Goal: Find specific page/section: Find specific page/section

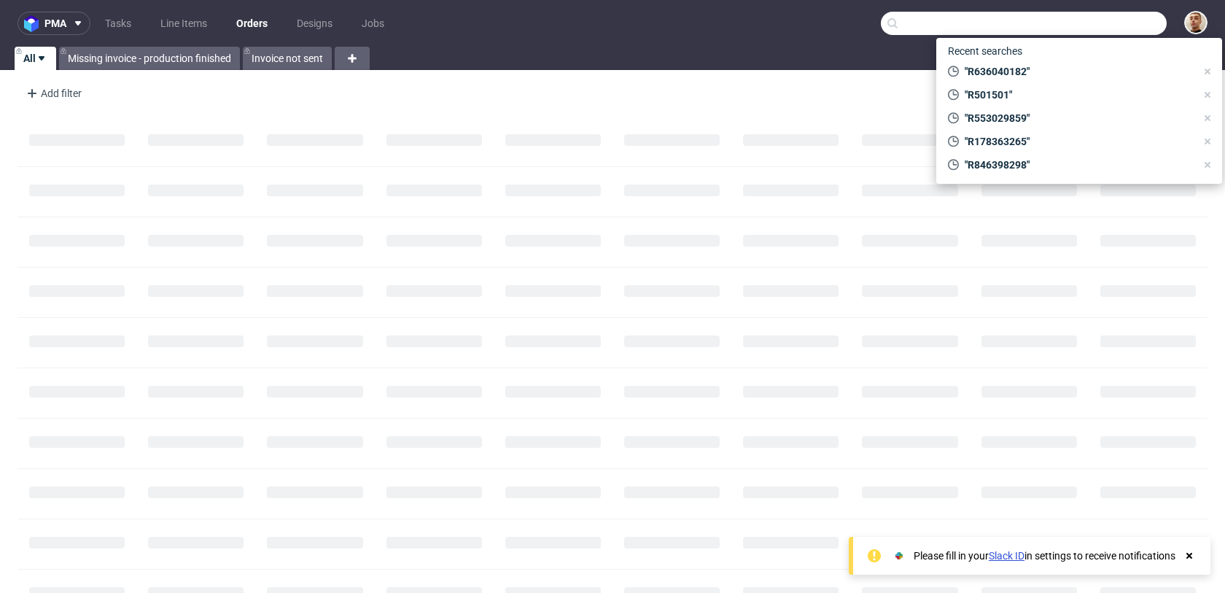
click at [1120, 27] on input "text" at bounding box center [1024, 23] width 286 height 23
paste input "madeline.goral@euradif.fr"
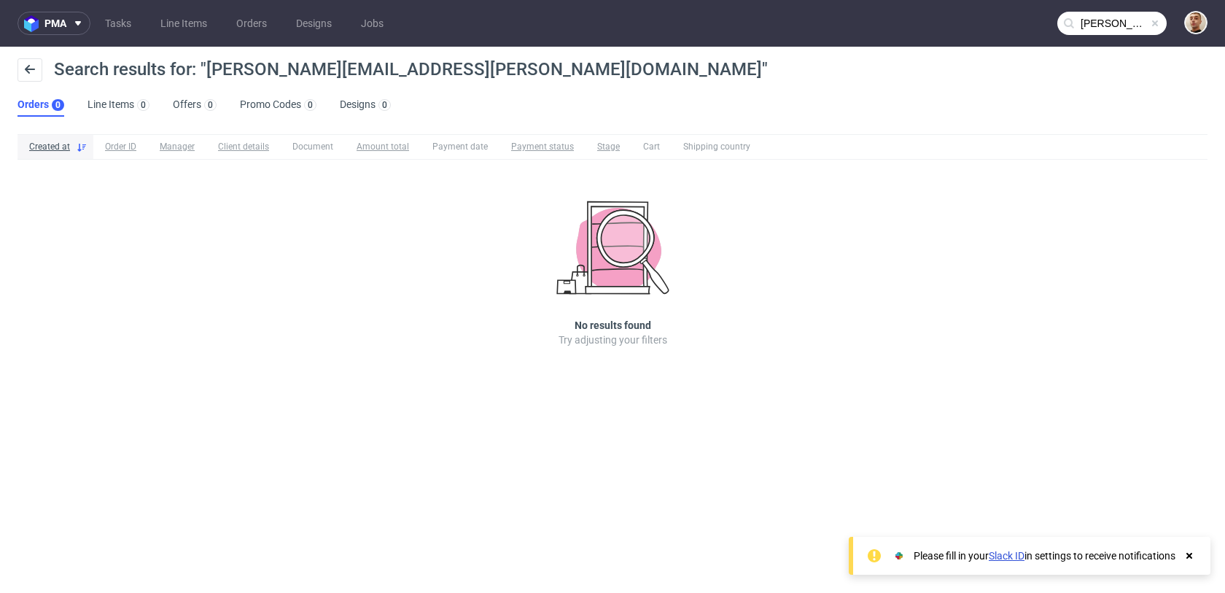
click at [1105, 25] on input "madeline.goral@euradif.fr" at bounding box center [1111, 23] width 109 height 23
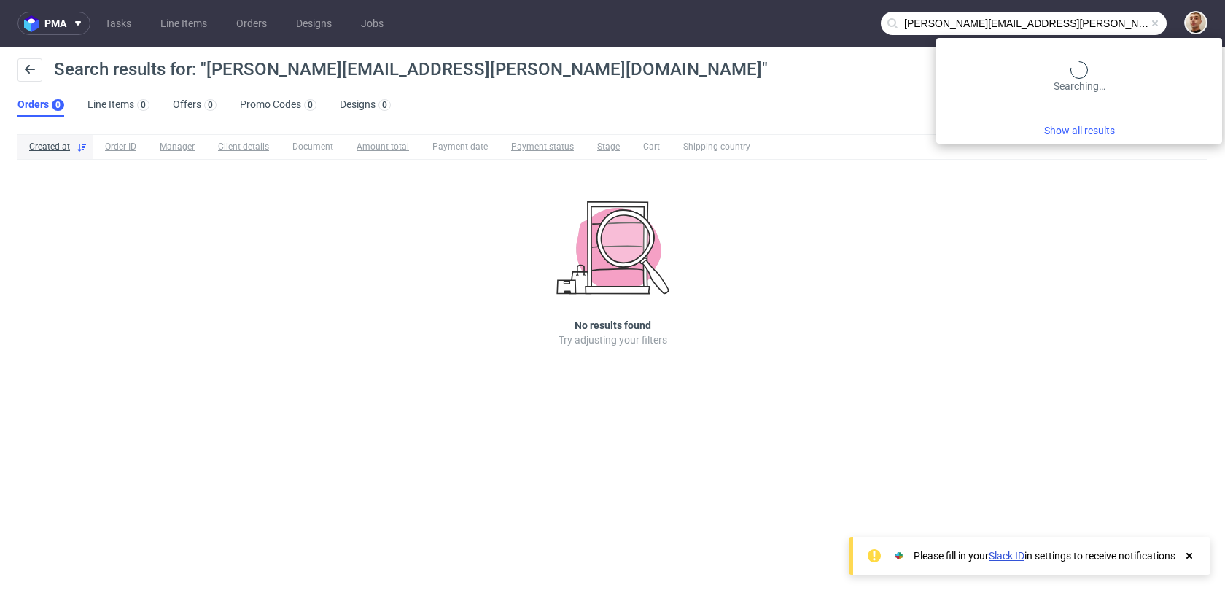
click at [1105, 25] on input "madeline.goral@euradif.fr" at bounding box center [1024, 23] width 286 height 23
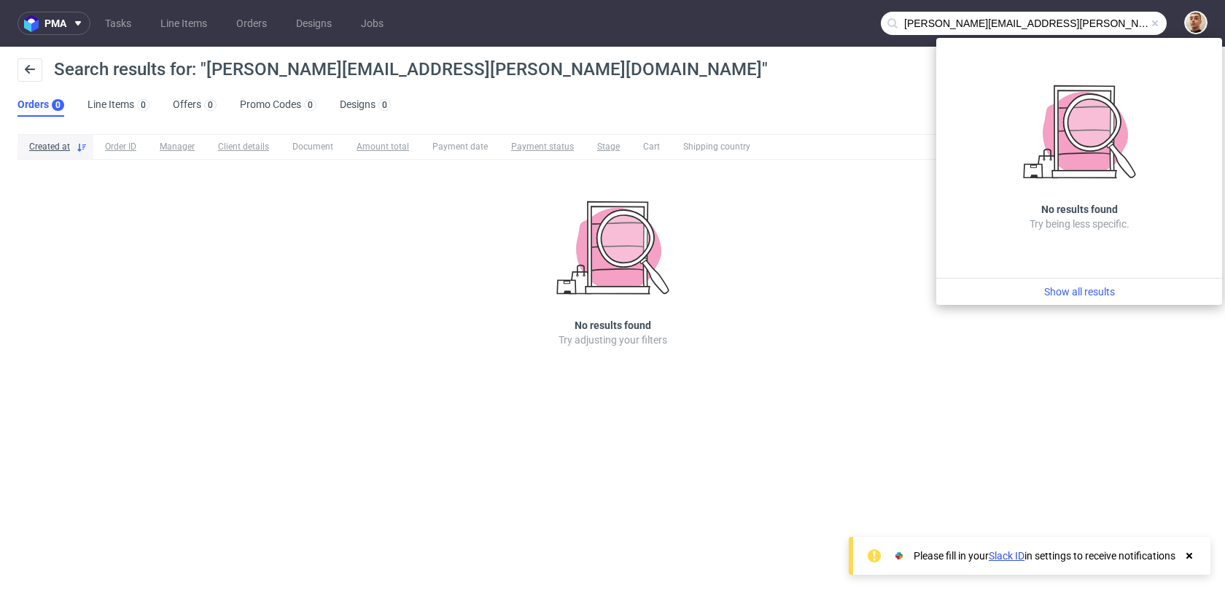
click at [1105, 25] on input "madeline.goral@euradif.fr" at bounding box center [1024, 23] width 286 height 23
paste input "R588562974"
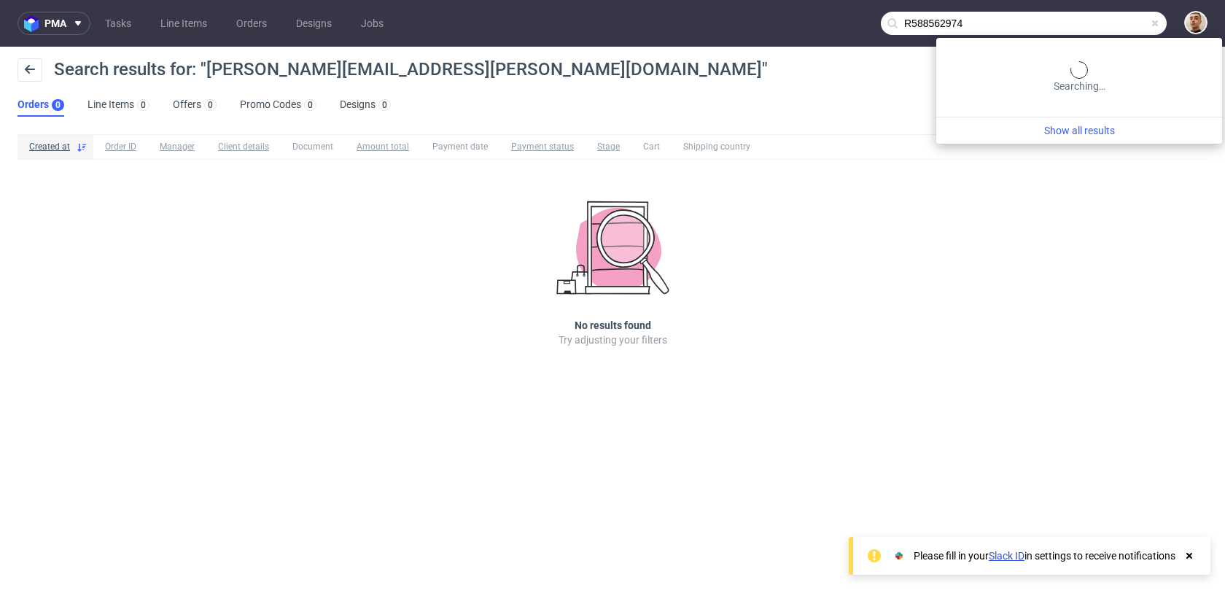
type input "R588562974"
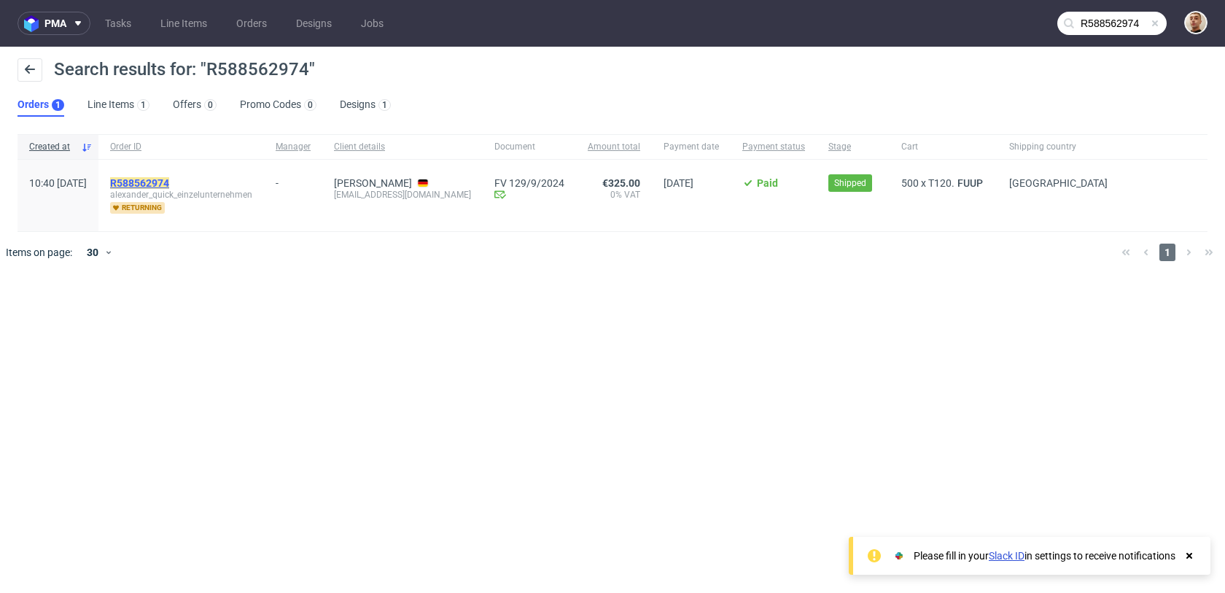
click at [169, 186] on mark "R588562974" at bounding box center [139, 183] width 59 height 12
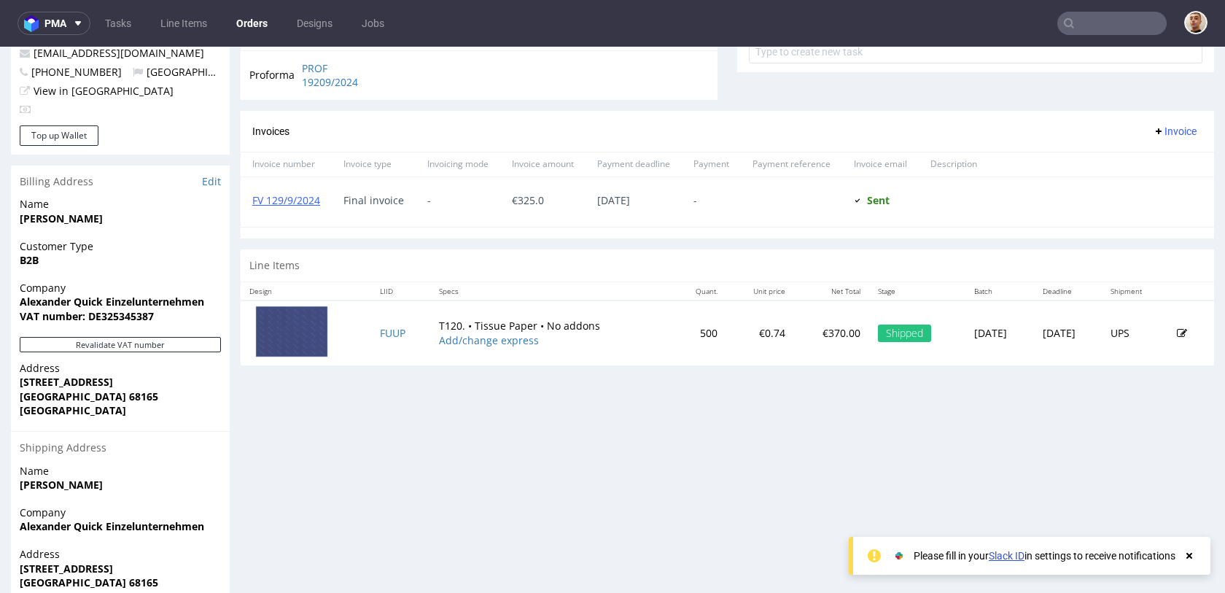
scroll to position [732, 0]
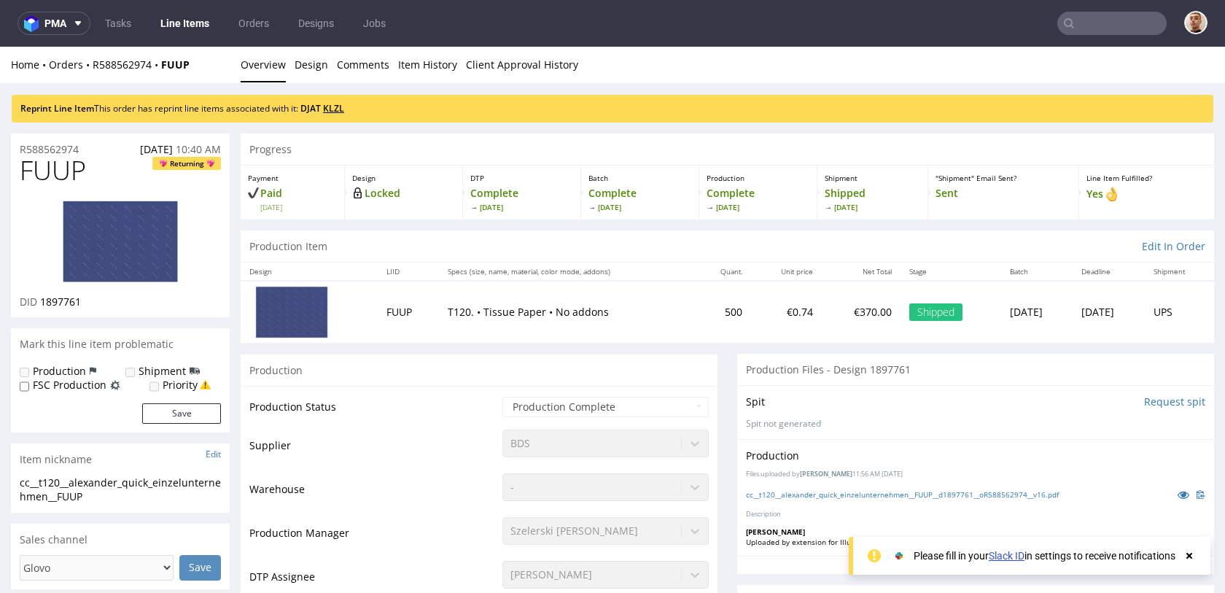
click at [337, 109] on link "KLZL" at bounding box center [333, 108] width 21 height 12
click at [318, 104] on link "DJAT" at bounding box center [310, 108] width 20 height 12
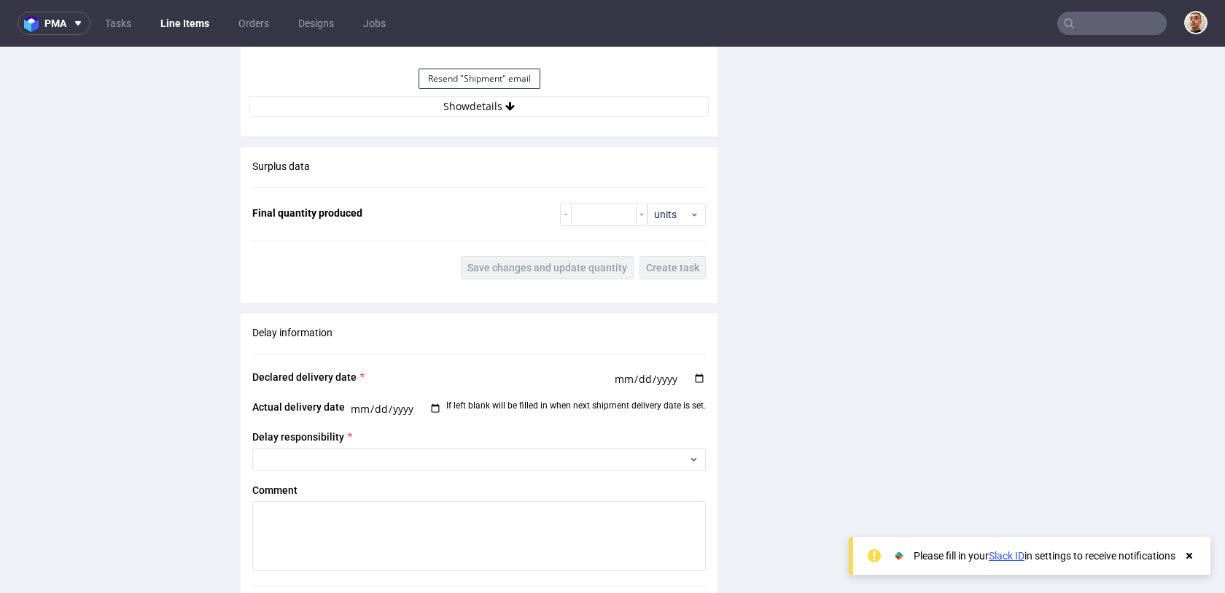
scroll to position [1954, 0]
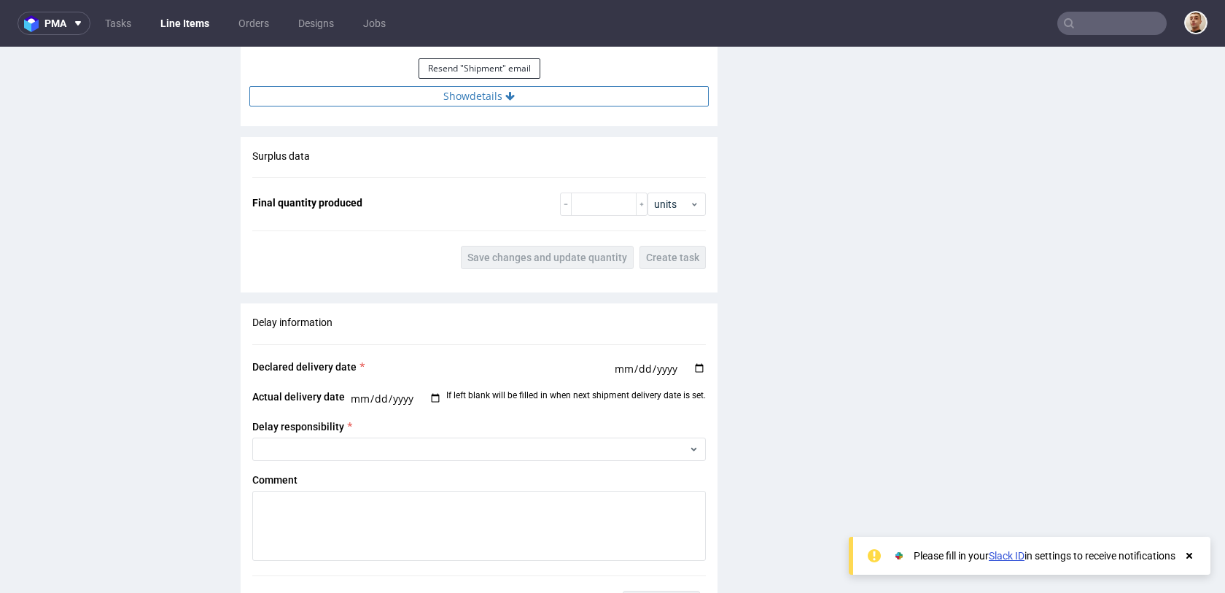
click at [582, 87] on button "Show details" at bounding box center [478, 96] width 459 height 20
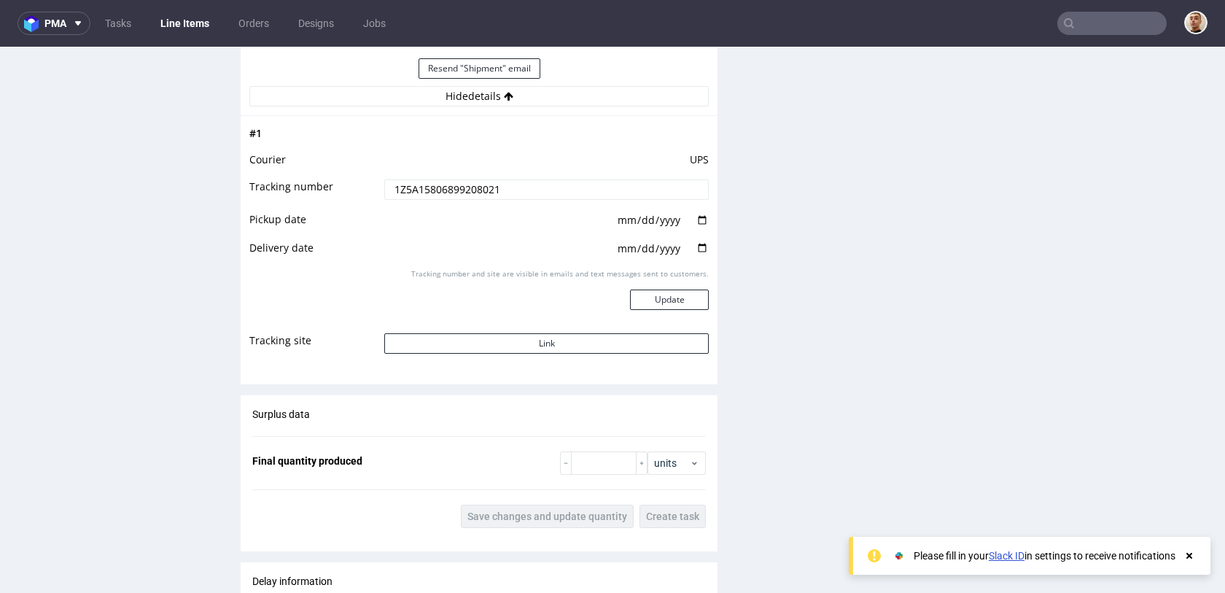
click at [532, 184] on input "1Z5A15806899208021" at bounding box center [546, 189] width 324 height 20
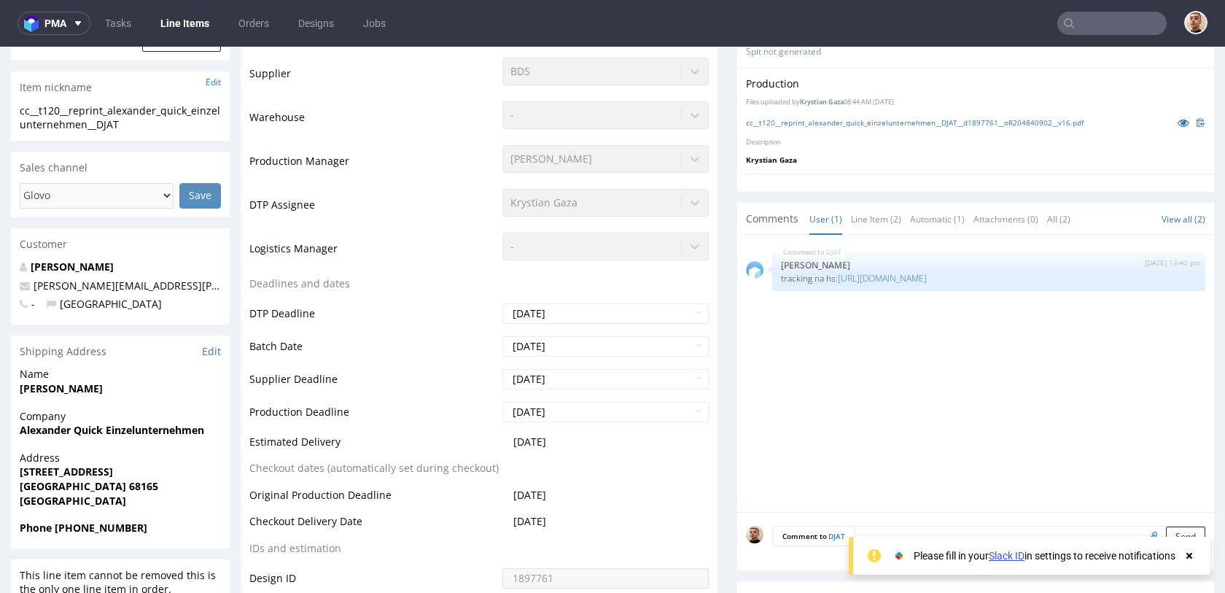
scroll to position [371, 0]
click at [857, 285] on link "https://app-eu1.hubspot.com/contacts/25600958/record/0-5/153339305184/view/1?en…" at bounding box center [882, 279] width 89 height 12
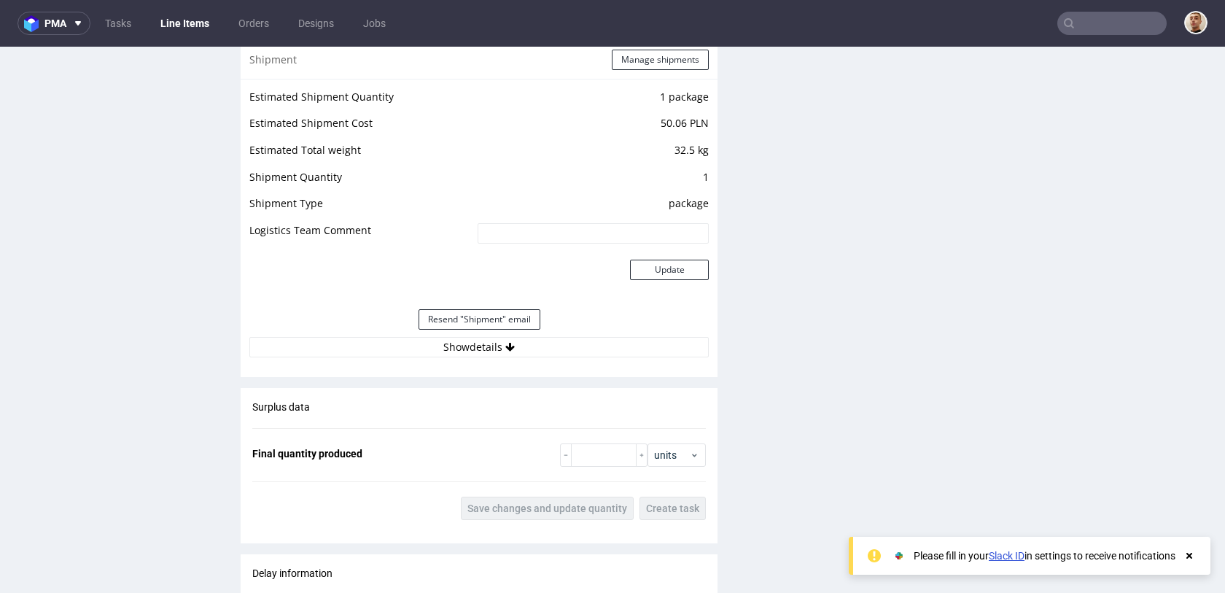
scroll to position [1725, 0]
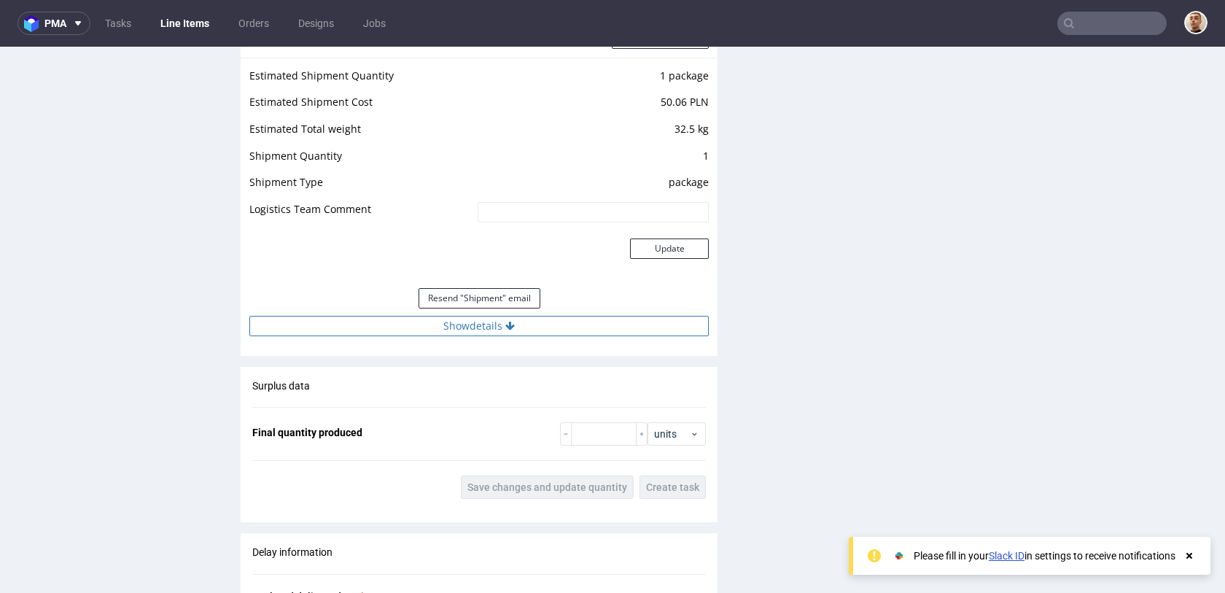
click at [561, 323] on button "Show details" at bounding box center [478, 326] width 459 height 20
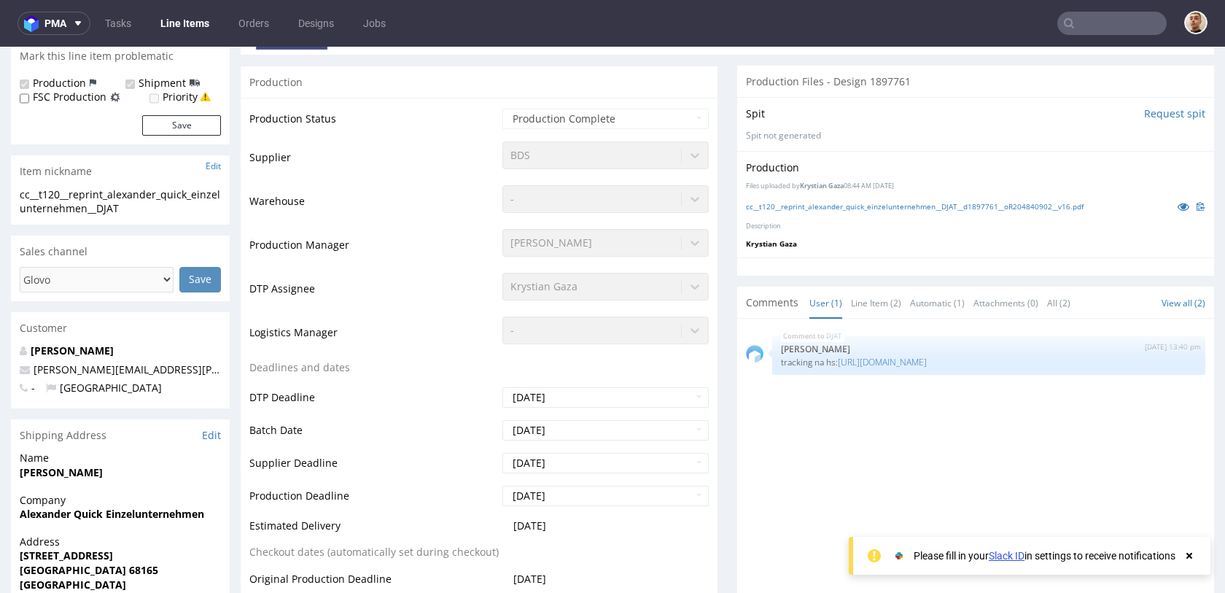
scroll to position [308, 0]
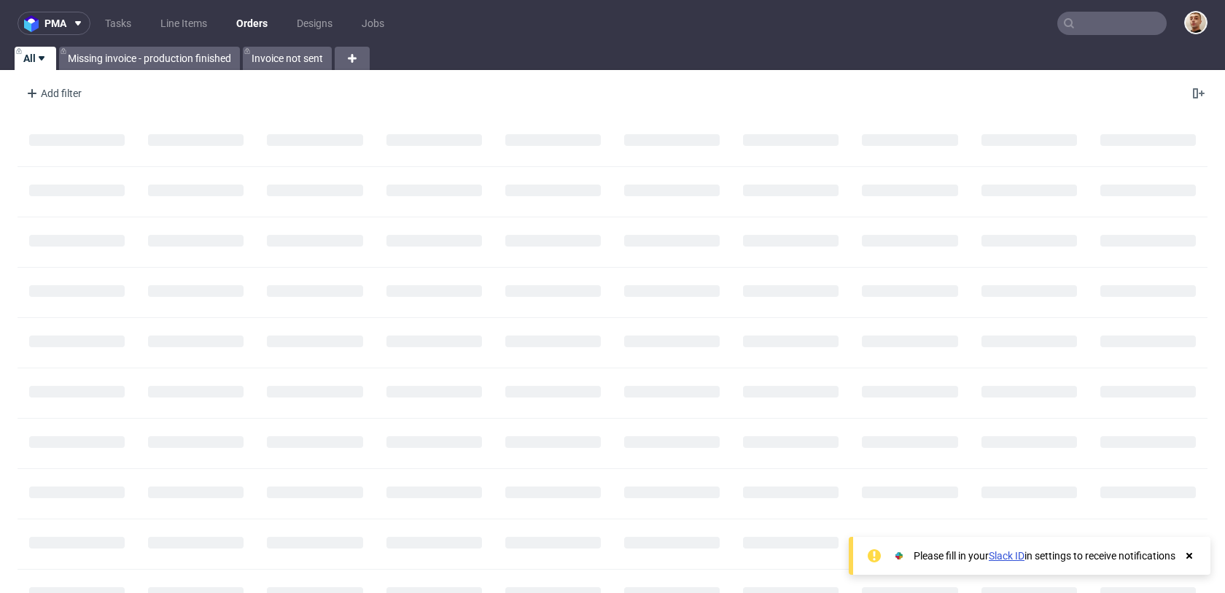
click at [1096, 29] on input "text" at bounding box center [1111, 23] width 109 height 23
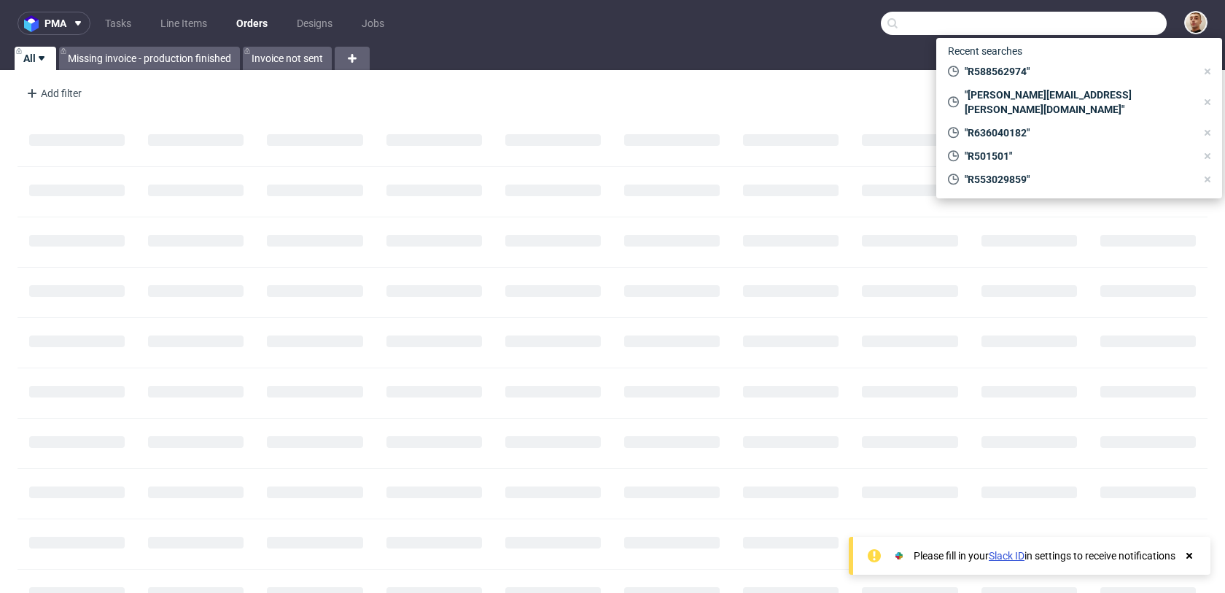
paste input "R926040137"
type input "R926040137"
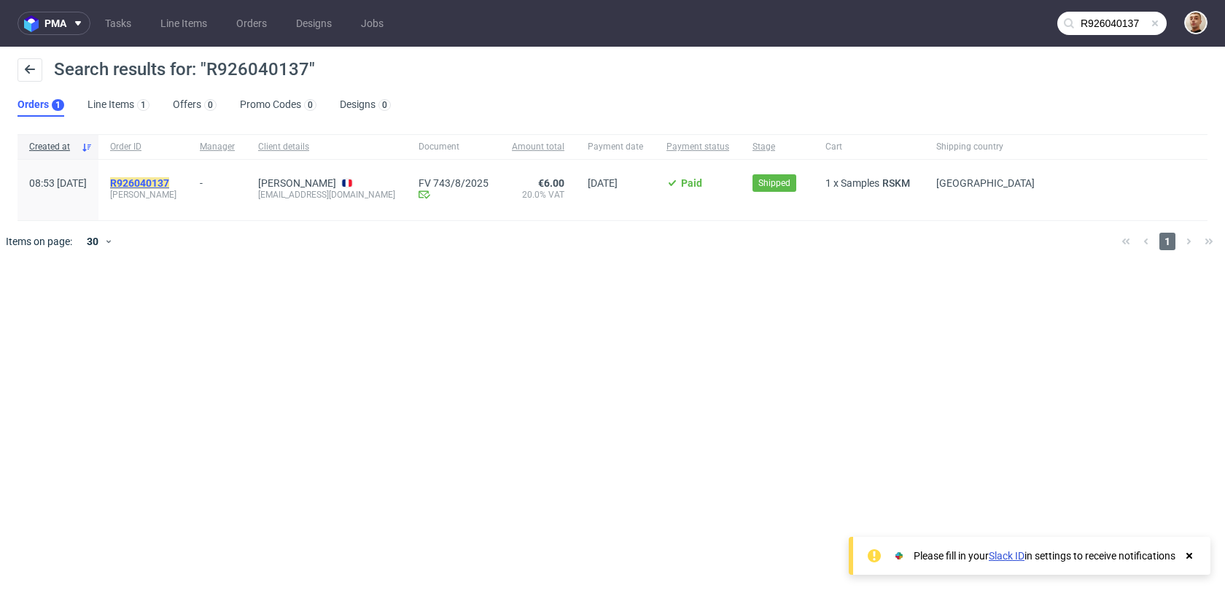
click at [169, 184] on mark "R926040137" at bounding box center [139, 183] width 59 height 12
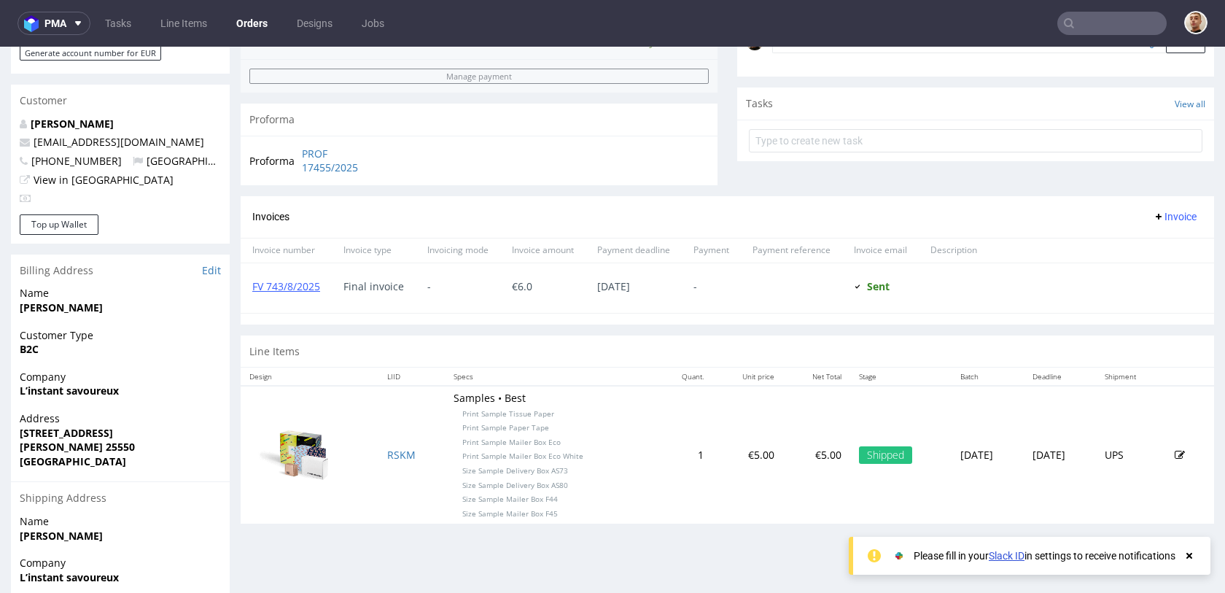
scroll to position [515, 0]
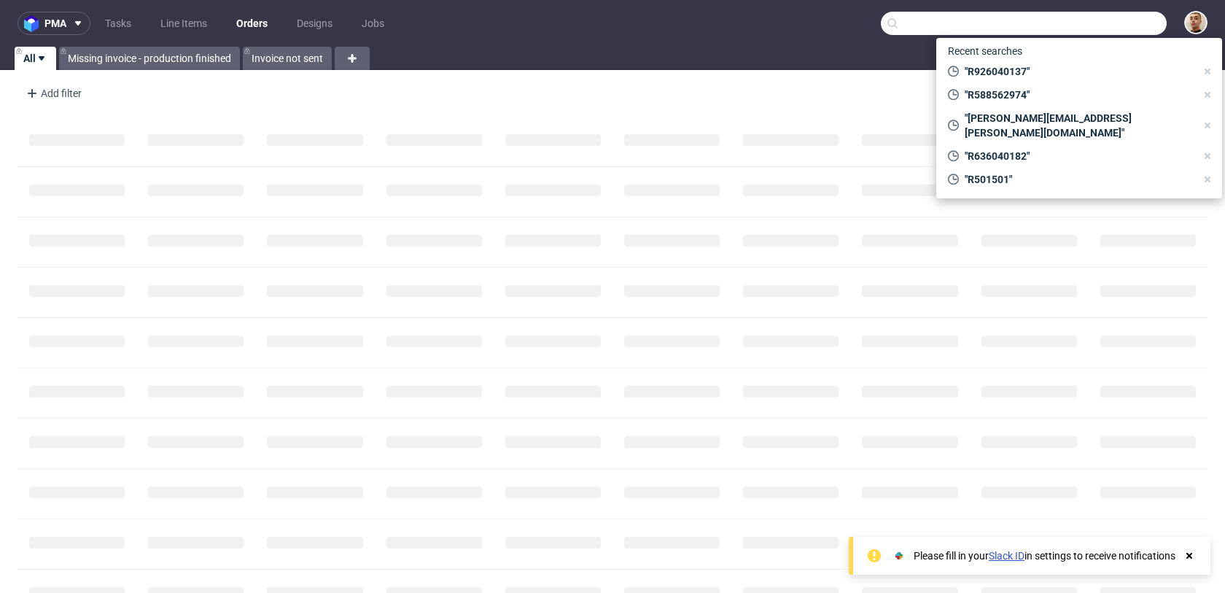
click at [1135, 18] on input "text" at bounding box center [1024, 23] width 286 height 23
paste input "R926040137"
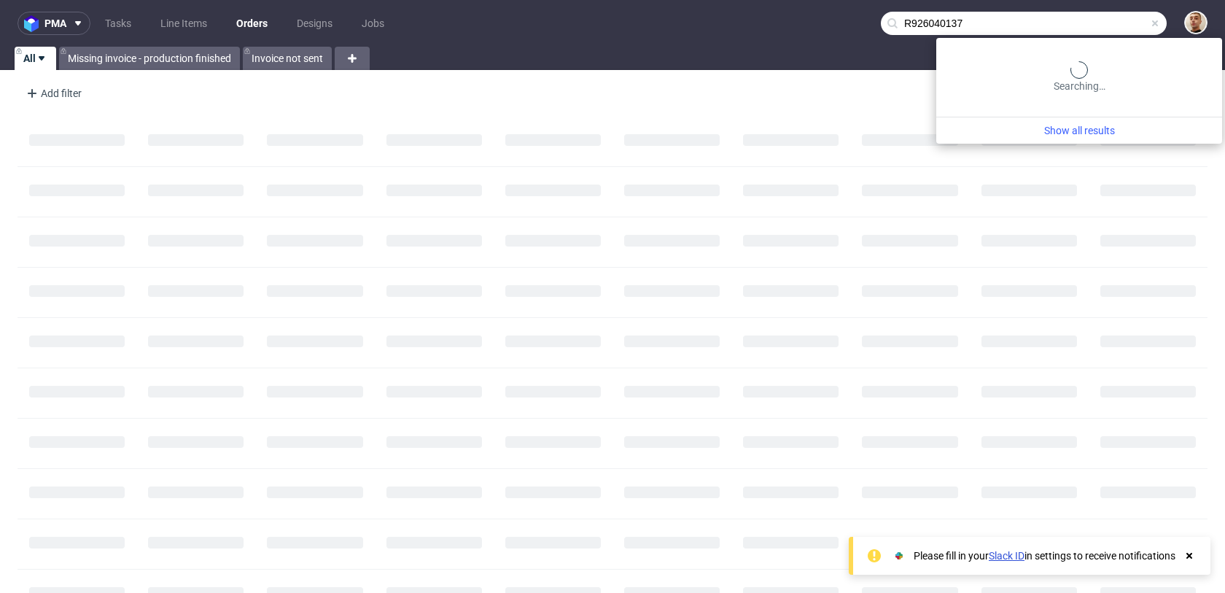
type input "R926040137"
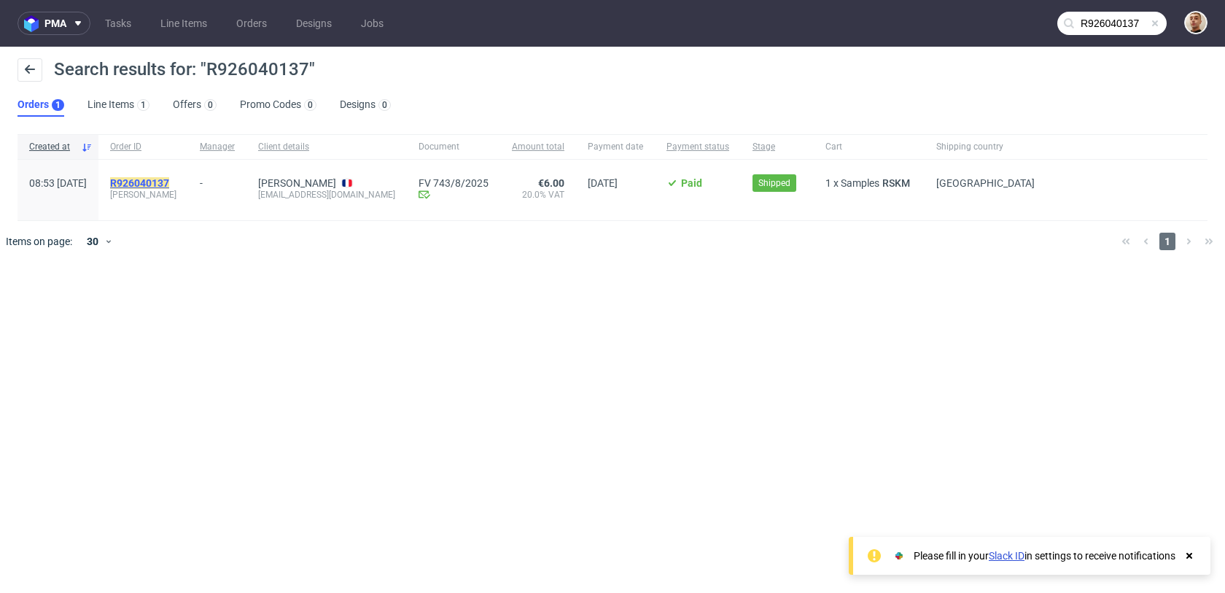
click at [169, 178] on mark "R926040137" at bounding box center [139, 183] width 59 height 12
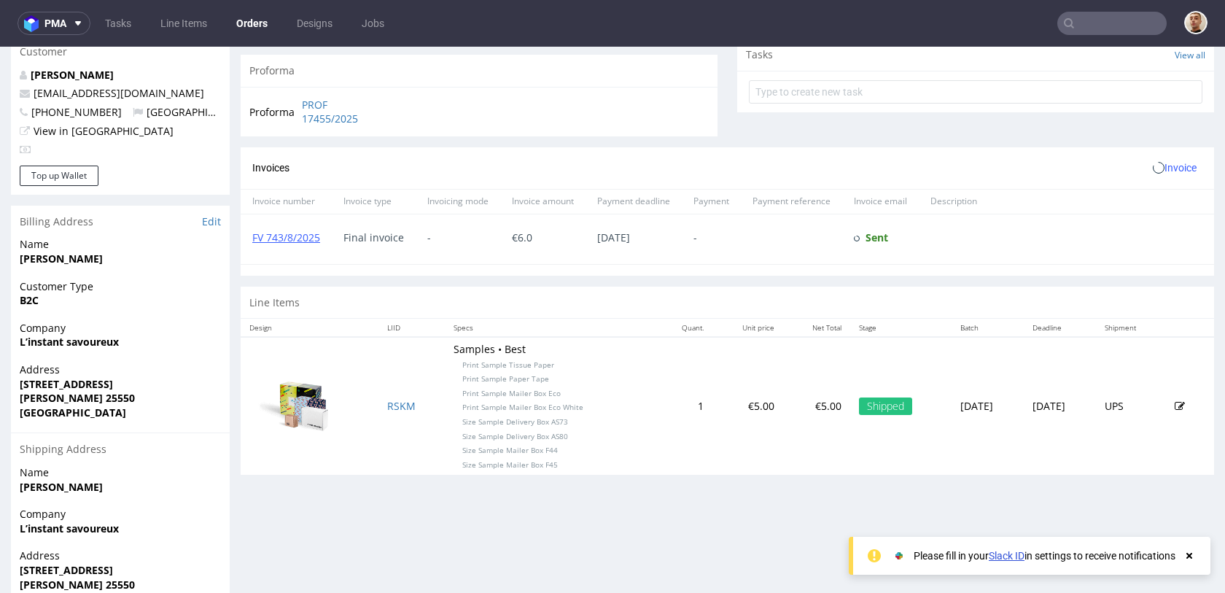
scroll to position [641, 0]
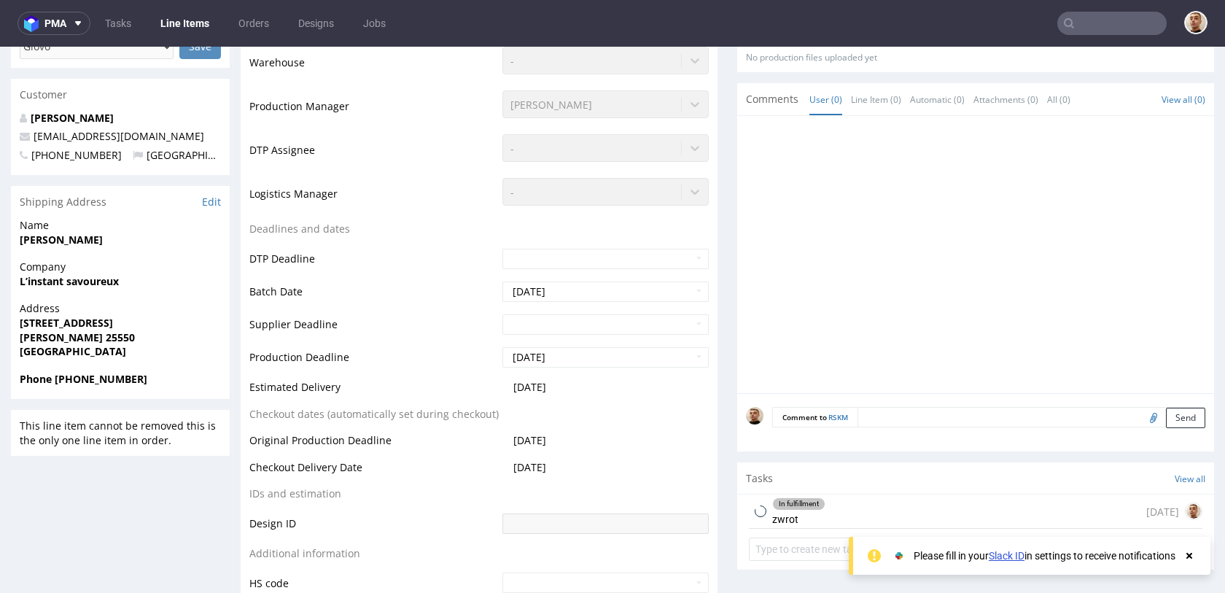
scroll to position [507, 0]
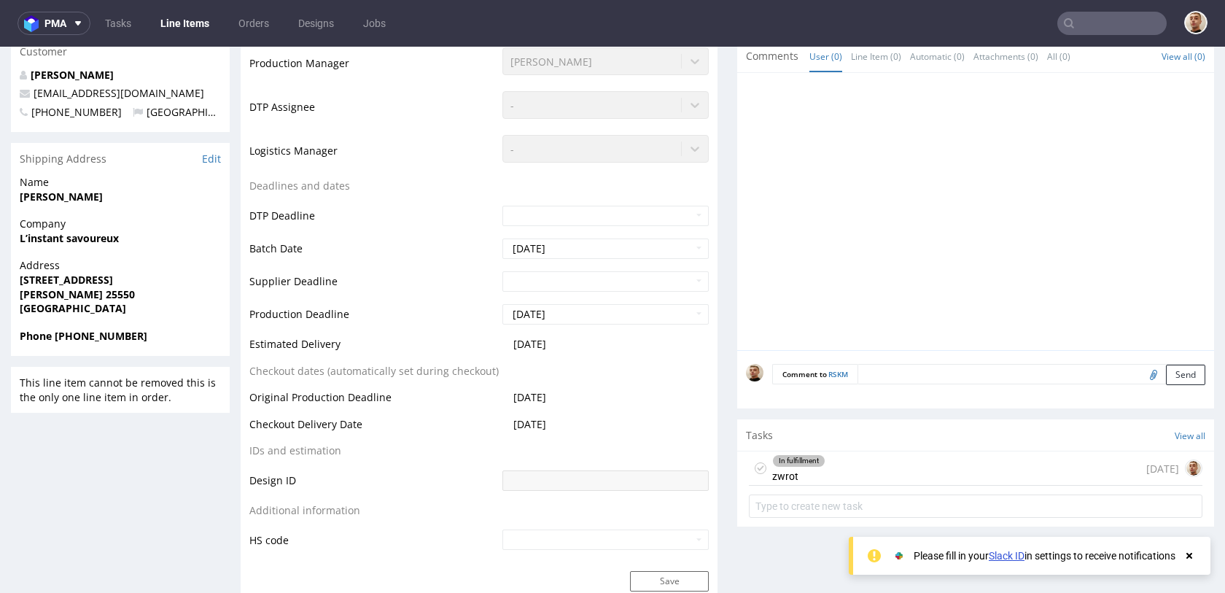
click at [824, 476] on div "In fulfillment zwrot 21 days ago" at bounding box center [975, 468] width 453 height 34
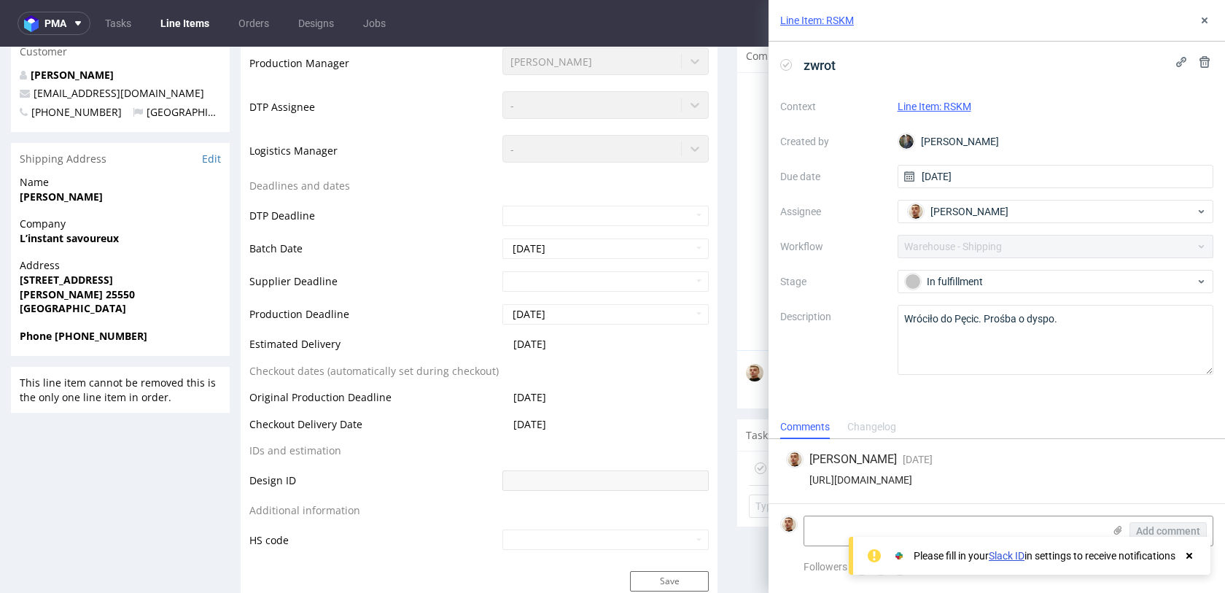
click at [882, 425] on div "Changelog" at bounding box center [871, 427] width 49 height 23
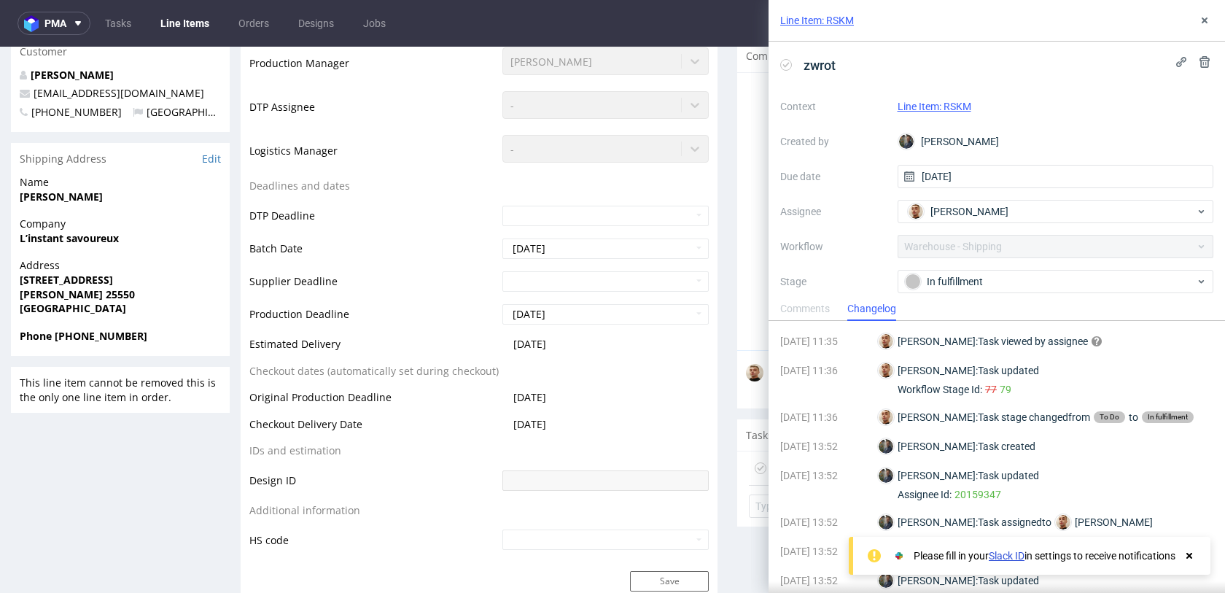
scroll to position [239, 0]
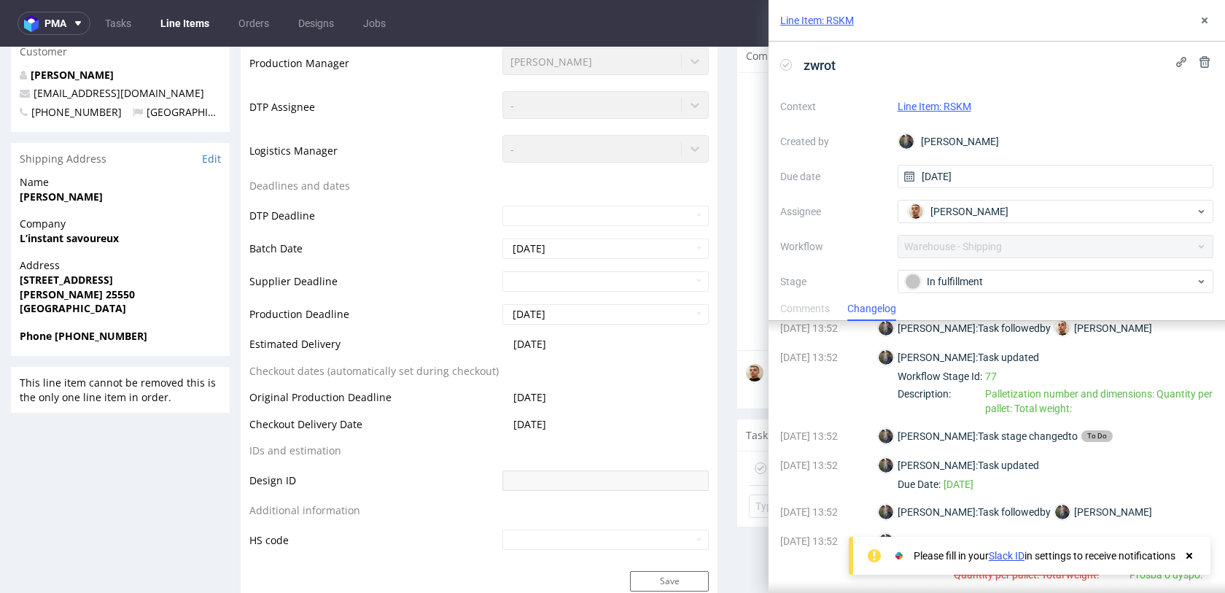
click at [1190, 557] on use at bounding box center [1189, 556] width 6 height 6
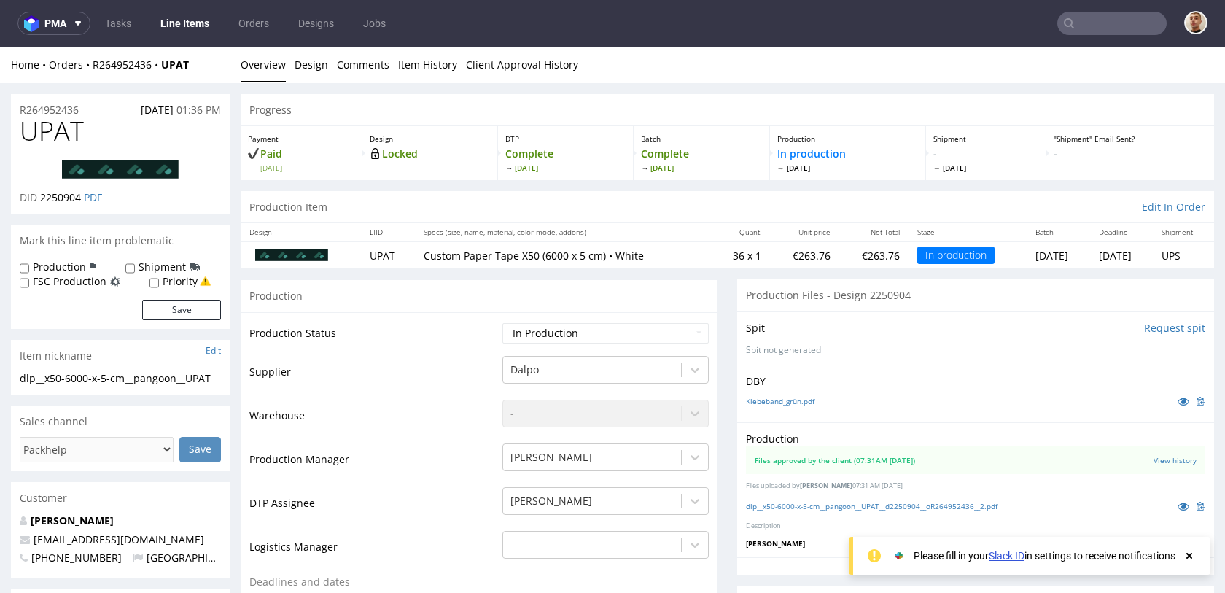
click at [116, 164] on img at bounding box center [120, 169] width 117 height 19
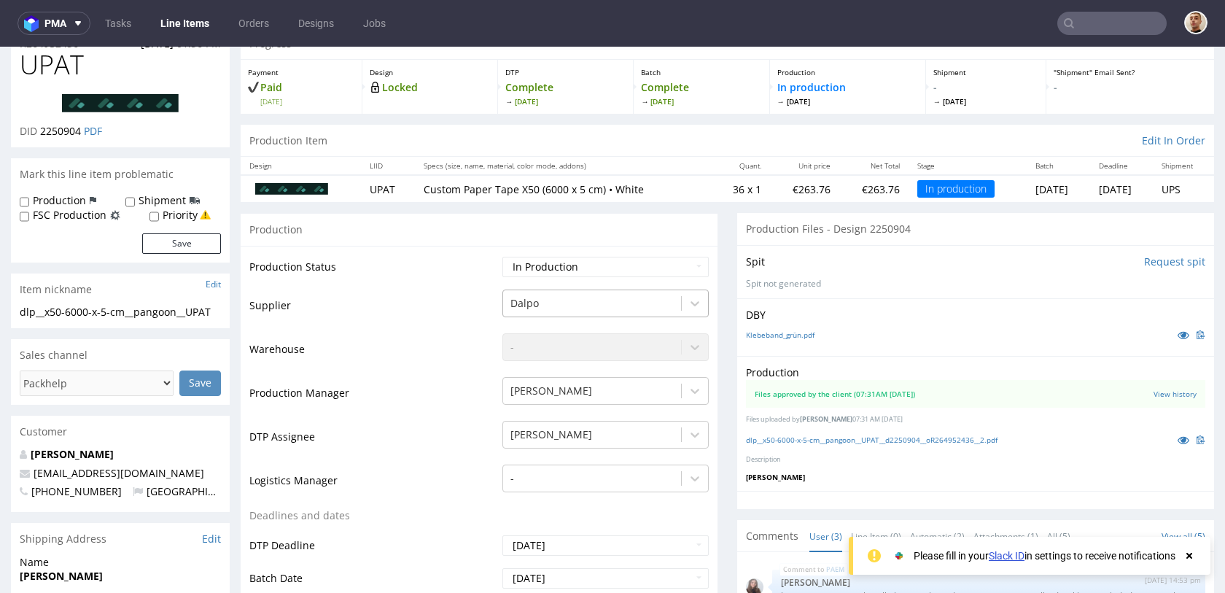
scroll to position [70, 0]
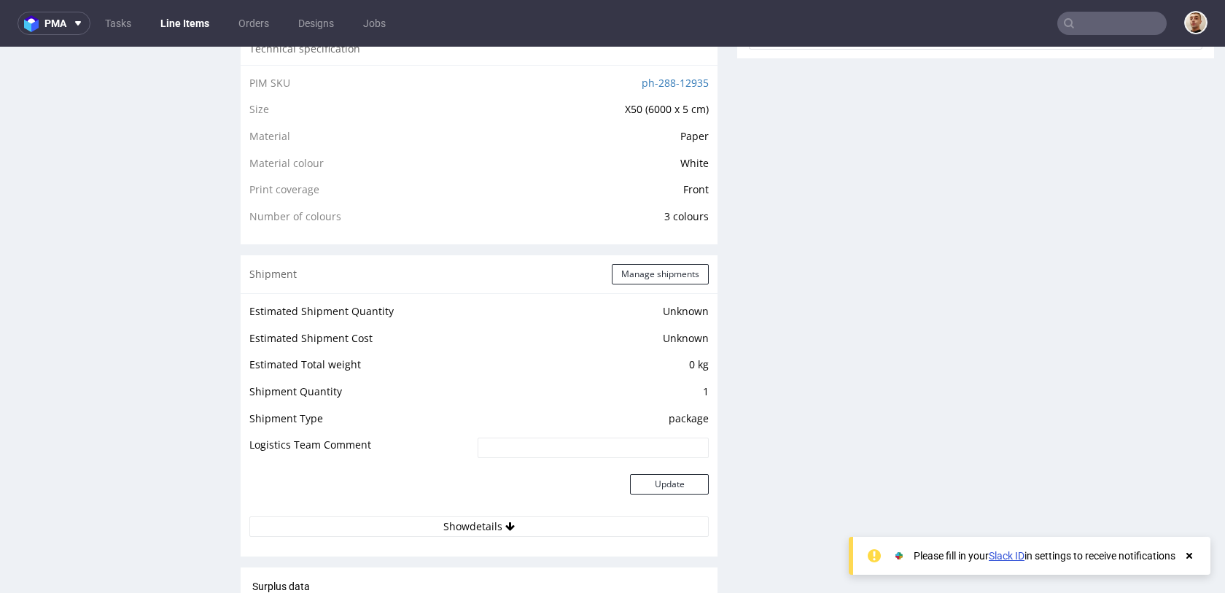
scroll to position [1017, 0]
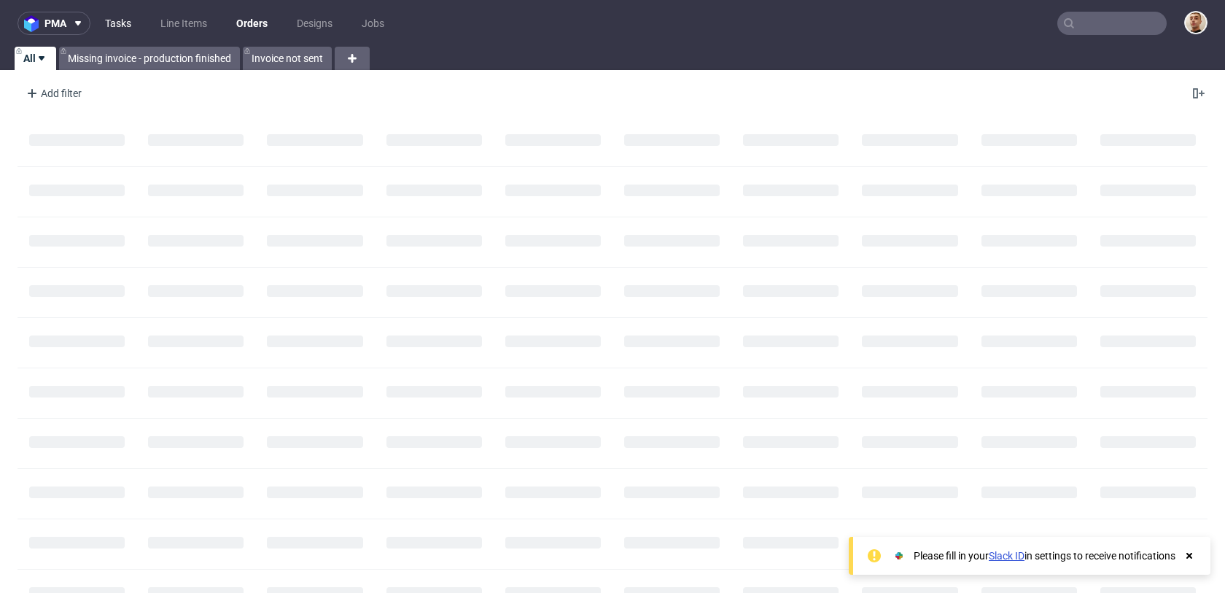
click at [107, 23] on link "Tasks" at bounding box center [118, 23] width 44 height 23
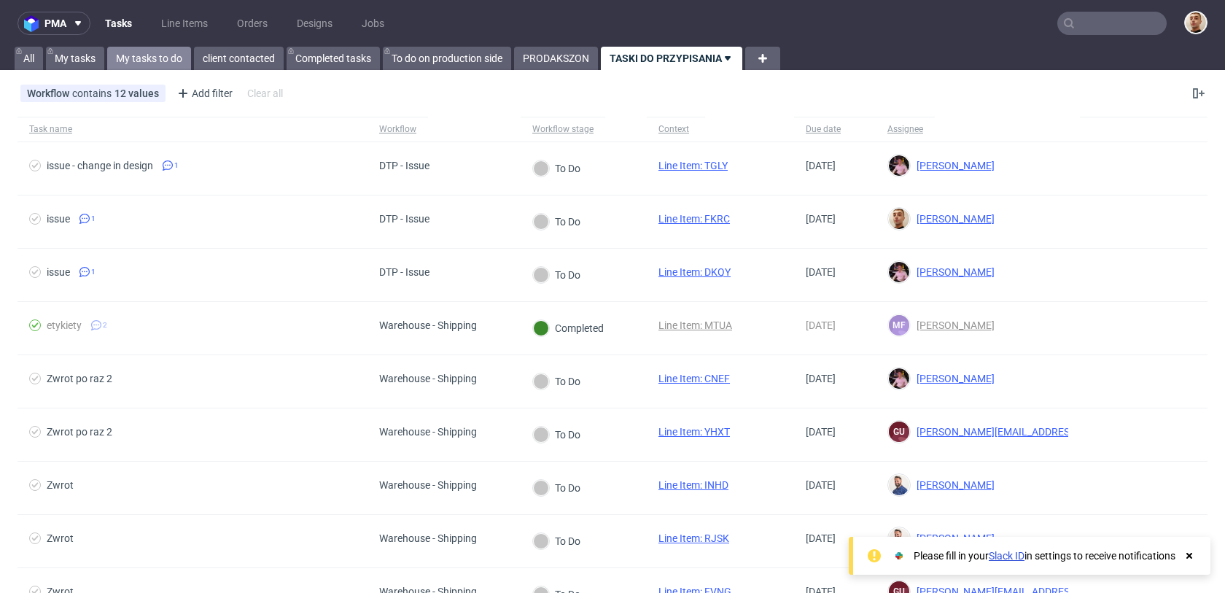
click at [171, 55] on link "My tasks to do" at bounding box center [149, 58] width 84 height 23
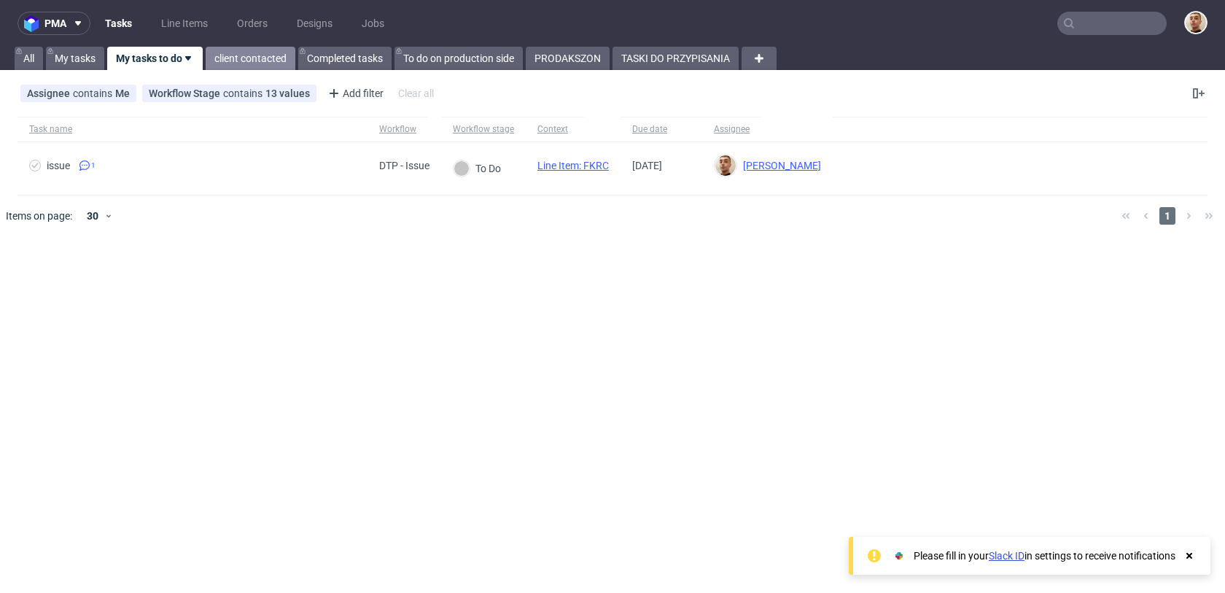
click at [241, 63] on link "client contacted" at bounding box center [251, 58] width 90 height 23
